Goal: Task Accomplishment & Management: Manage account settings

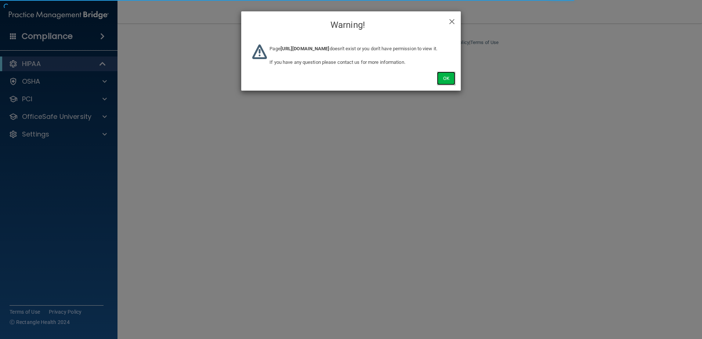
click at [453, 84] on button "Ok" at bounding box center [446, 79] width 18 height 14
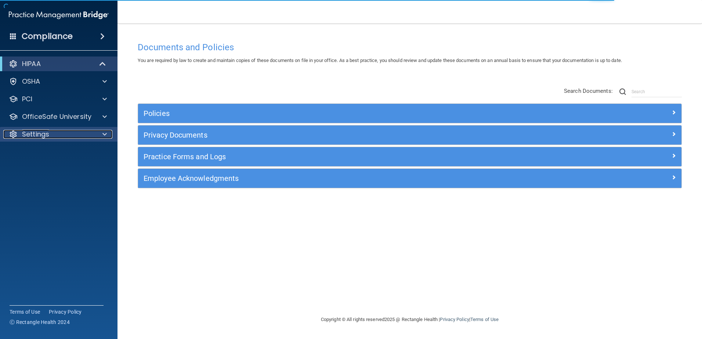
click at [18, 131] on div "Settings" at bounding box center [48, 134] width 91 height 9
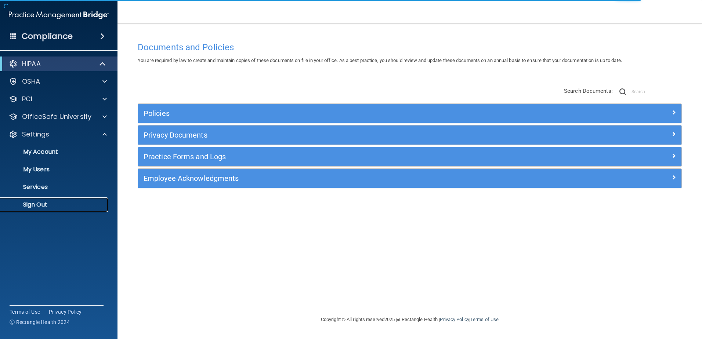
click at [51, 204] on p "Sign Out" at bounding box center [55, 204] width 100 height 7
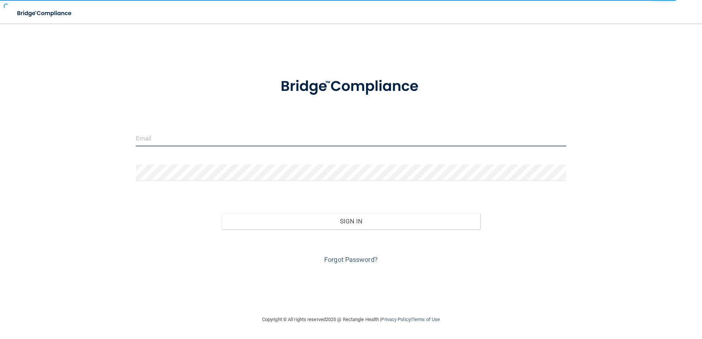
type input "[EMAIL_ADDRESS][DOMAIN_NAME]"
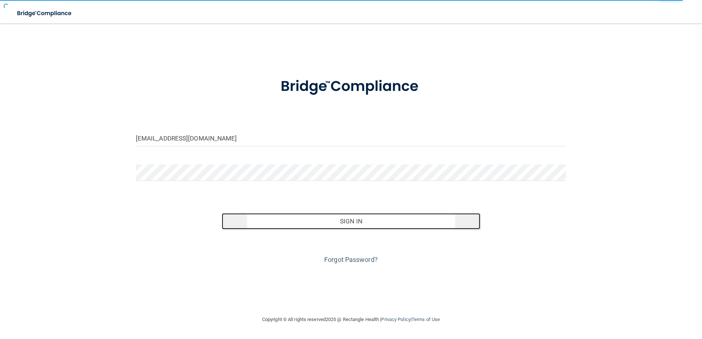
click at [323, 218] on button "Sign In" at bounding box center [351, 221] width 258 height 16
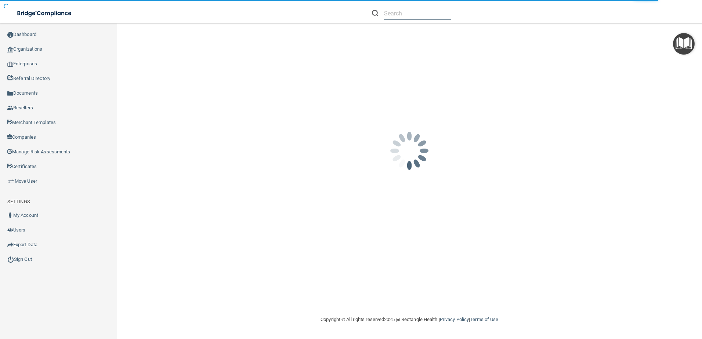
click at [393, 15] on input "text" at bounding box center [417, 14] width 67 height 14
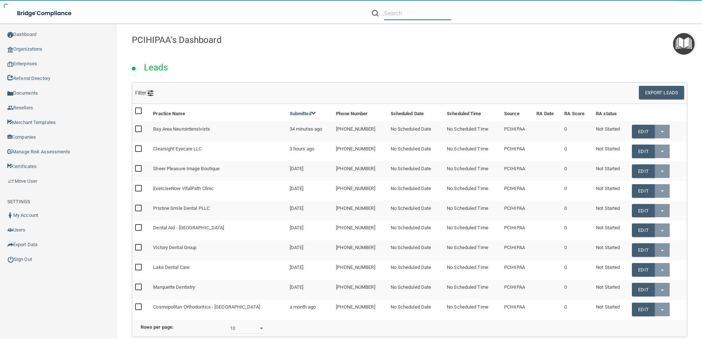
paste input "[PERSON_NAME] Studio"
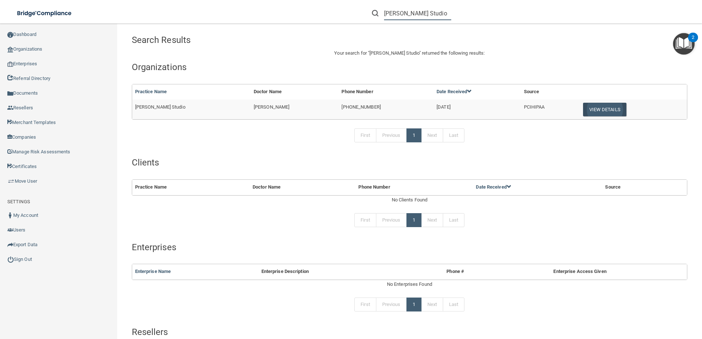
type input "[PERSON_NAME] Studio"
click at [586, 112] on button "View Details" at bounding box center [604, 110] width 43 height 14
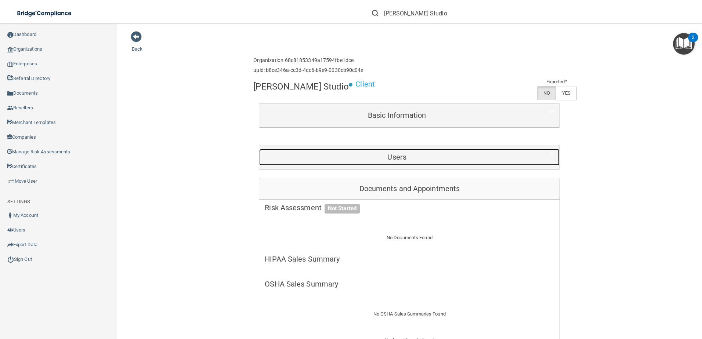
click at [372, 161] on div "Users" at bounding box center [396, 157] width 275 height 17
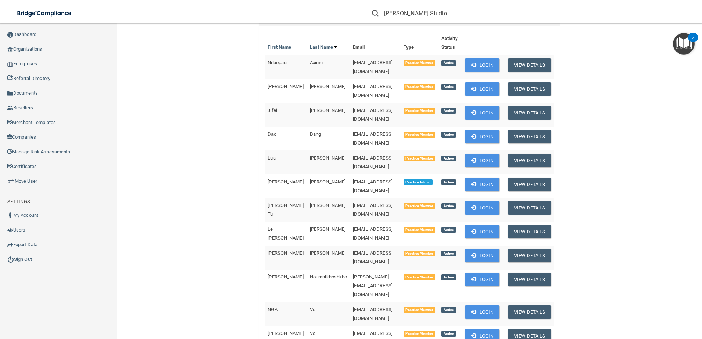
scroll to position [147, 0]
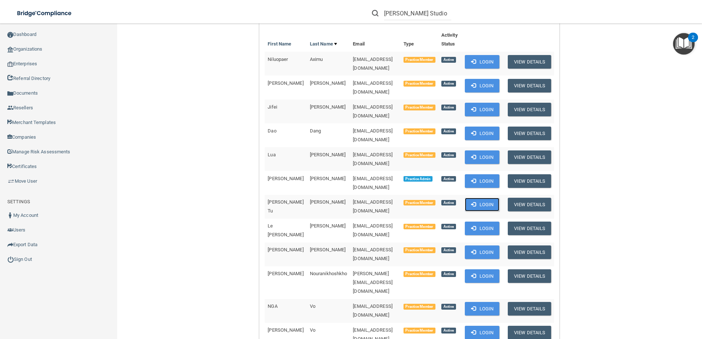
click at [497, 198] on button "Login" at bounding box center [482, 205] width 35 height 14
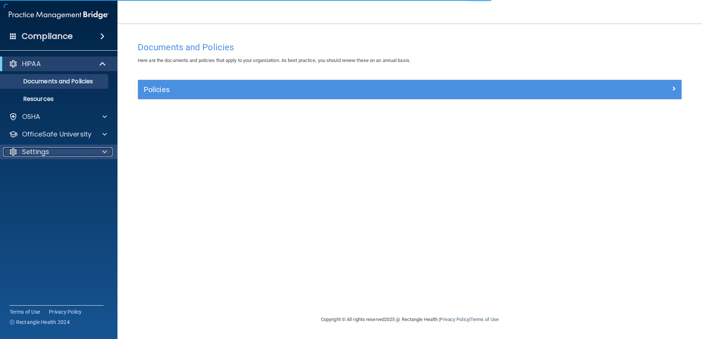
click at [83, 148] on div "Settings" at bounding box center [48, 152] width 91 height 9
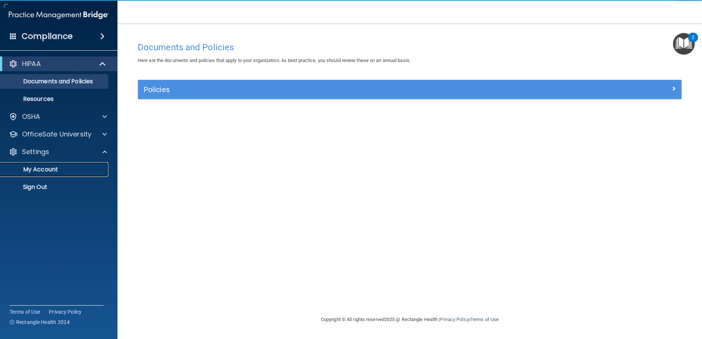
click at [79, 165] on link "My Account" at bounding box center [51, 169] width 116 height 15
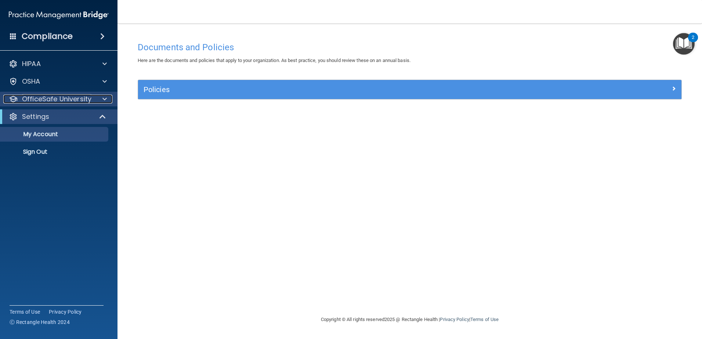
click at [70, 95] on p "OfficeSafe University" at bounding box center [56, 99] width 69 height 9
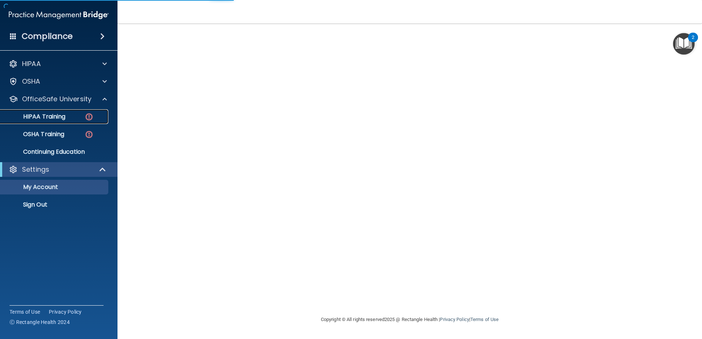
click at [76, 124] on link "HIPAA Training" at bounding box center [51, 116] width 116 height 15
